Goal: Transaction & Acquisition: Purchase product/service

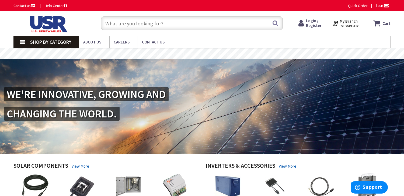
click at [23, 41] on link "Shop By Category" at bounding box center [45, 42] width 65 height 12
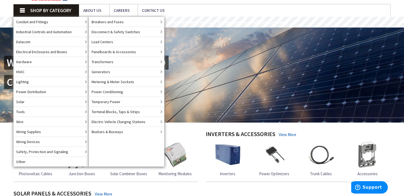
scroll to position [34, 0]
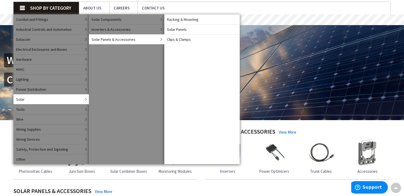
click at [176, 28] on span "Solar Panels" at bounding box center [177, 29] width 20 height 5
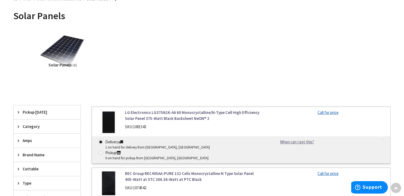
scroll to position [103, 0]
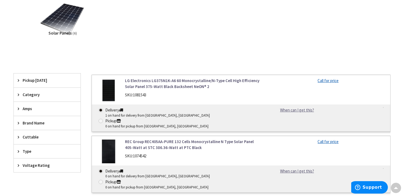
click at [32, 109] on span "Amps" at bounding box center [45, 109] width 44 height 6
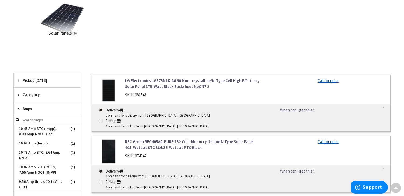
click at [31, 109] on span "Amps" at bounding box center [45, 109] width 44 height 6
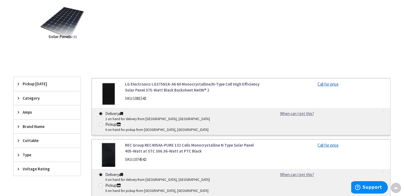
scroll to position [0, 0]
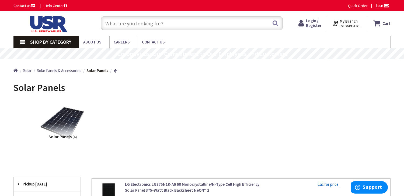
click at [350, 22] on strong "My Branch" at bounding box center [349, 21] width 18 height 5
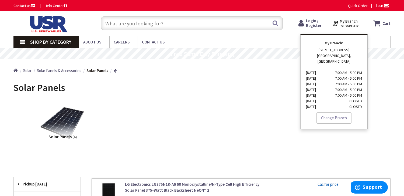
click at [265, 113] on div "Solar Panels (6)" at bounding box center [202, 127] width 358 height 58
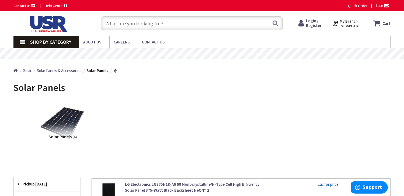
click at [348, 23] on strong "My Branch" at bounding box center [349, 21] width 18 height 5
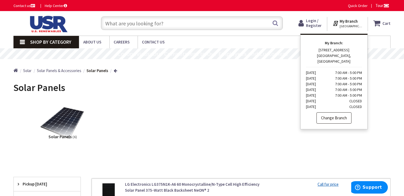
click at [331, 113] on link "Change Branch" at bounding box center [333, 117] width 35 height 11
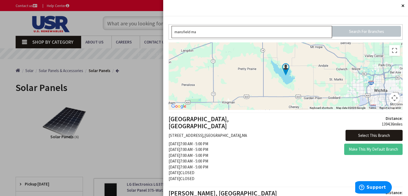
type input "mansfield ma"
click at [368, 31] on input "Search For Branches" at bounding box center [366, 31] width 69 height 11
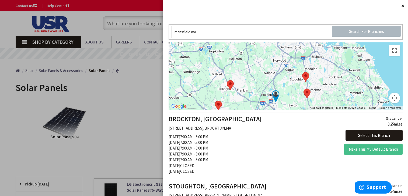
drag, startPoint x: 298, startPoint y: 63, endPoint x: 290, endPoint y: 85, distance: 23.5
click at [290, 85] on div at bounding box center [286, 75] width 234 height 67
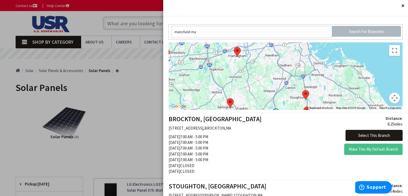
drag, startPoint x: 278, startPoint y: 62, endPoint x: 274, endPoint y: 83, distance: 21.7
click at [276, 85] on div at bounding box center [286, 75] width 234 height 67
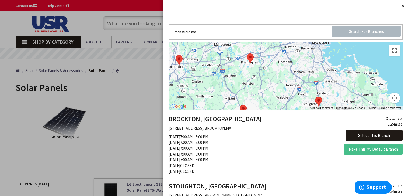
drag, startPoint x: 259, startPoint y: 63, endPoint x: 274, endPoint y: 69, distance: 16.2
click at [274, 69] on div at bounding box center [286, 75] width 234 height 67
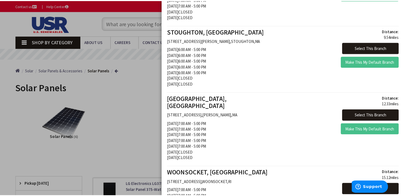
scroll to position [260, 0]
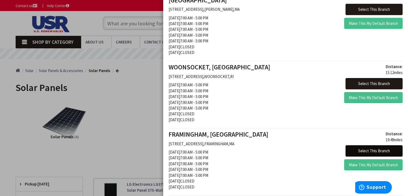
click at [365, 145] on button "Select This Branch" at bounding box center [373, 150] width 57 height 11
